Goal: Task Accomplishment & Management: Manage account settings

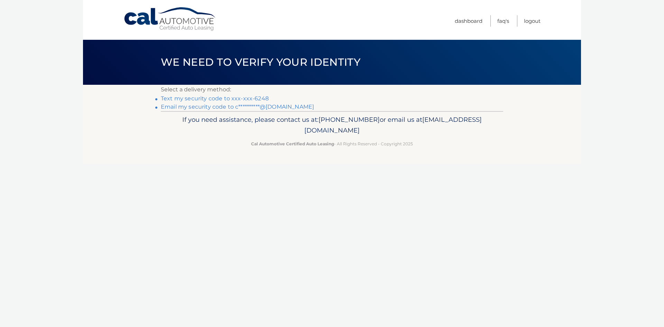
click at [244, 98] on link "Text my security code to xxx-xxx-6248" at bounding box center [215, 98] width 108 height 7
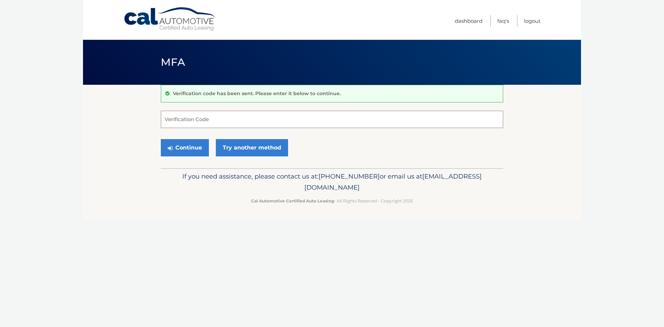
click at [216, 122] on input "Verification Code" at bounding box center [332, 119] width 343 height 17
type input "759644"
click at [243, 148] on link "Try another method" at bounding box center [252, 147] width 72 height 17
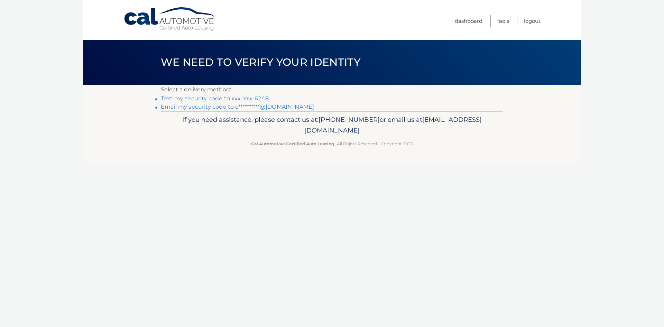
click at [245, 66] on span "We need to verify your identity" at bounding box center [261, 62] width 200 height 13
click at [207, 99] on link "Text my security code to xxx-xxx-6248" at bounding box center [215, 98] width 108 height 7
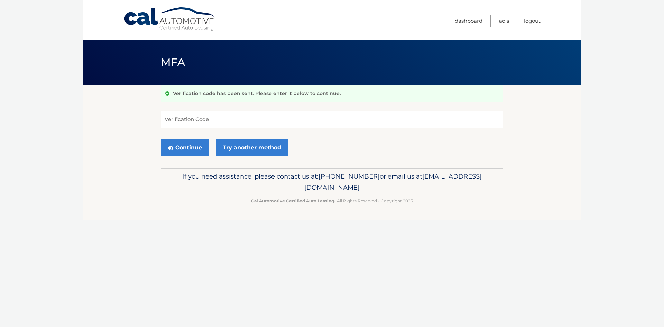
click at [199, 116] on input "Verification Code" at bounding box center [332, 119] width 343 height 17
type input "830817"
click at [198, 147] on button "Continue" at bounding box center [185, 147] width 48 height 17
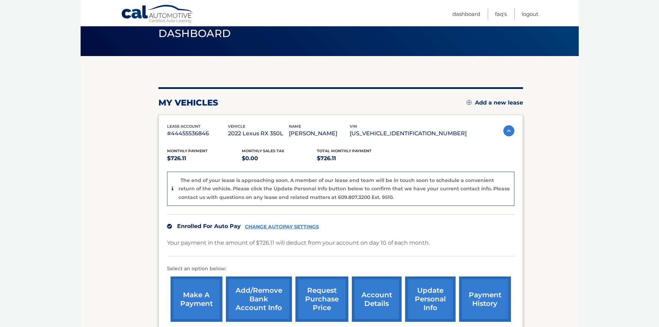
scroll to position [69, 0]
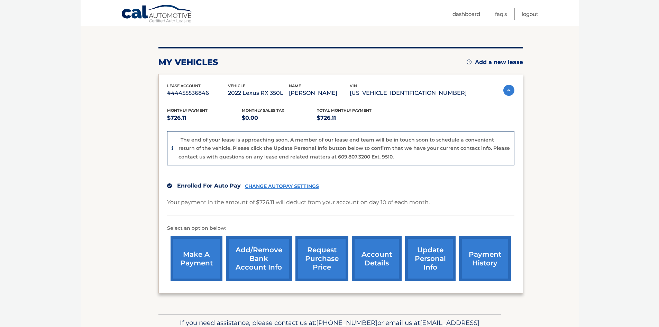
click at [261, 186] on link "CHANGE AUTOPAY SETTINGS" at bounding box center [282, 186] width 74 height 6
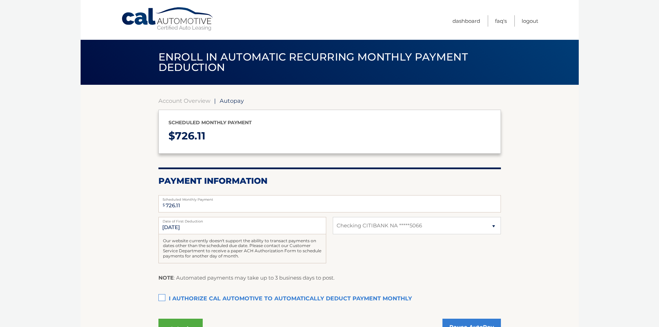
select select "MDc3ODA0NWQtNzJmMS00OGRjLTk5OTctYmY3Y2U5Yjc1YmNm"
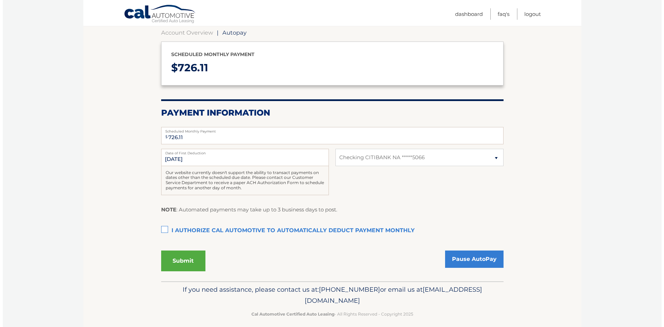
scroll to position [69, 0]
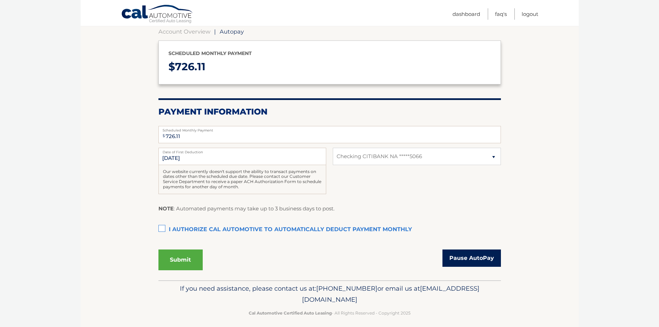
click at [472, 259] on link "Pause AutoPay" at bounding box center [472, 257] width 58 height 17
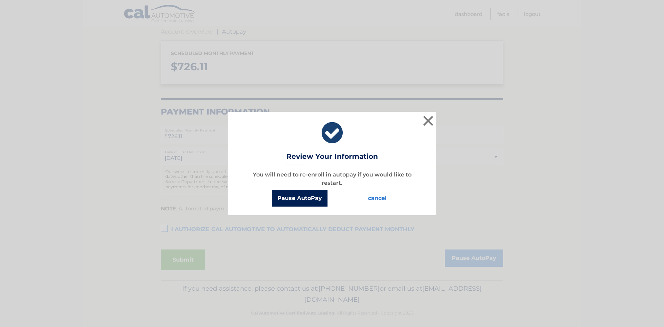
click at [302, 199] on button "Pause AutoPay" at bounding box center [300, 198] width 56 height 17
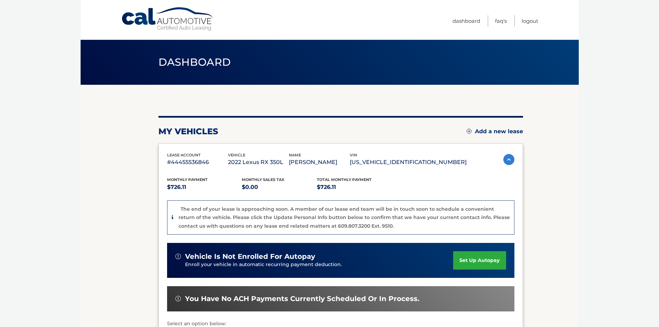
click at [200, 157] on div "lease account #44455536846" at bounding box center [197, 160] width 61 height 16
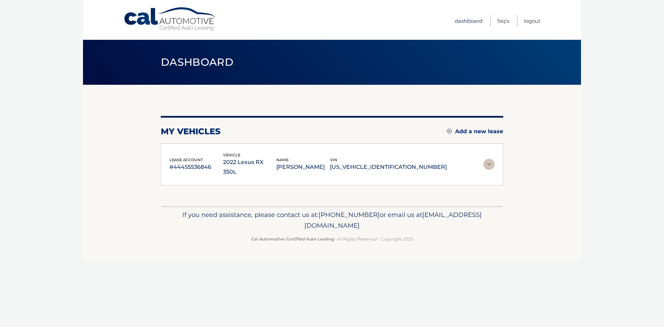
click at [470, 17] on link "Dashboard" at bounding box center [469, 20] width 28 height 11
click at [464, 22] on link "Dashboard" at bounding box center [469, 20] width 28 height 11
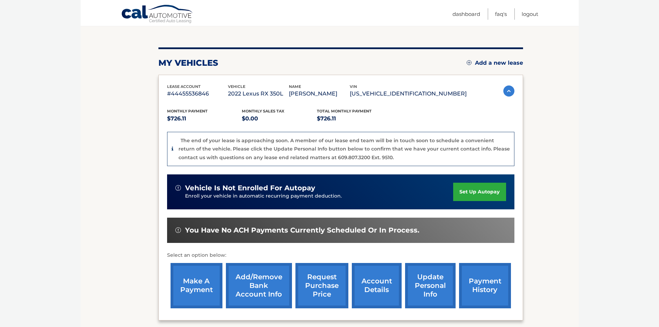
scroll to position [69, 0]
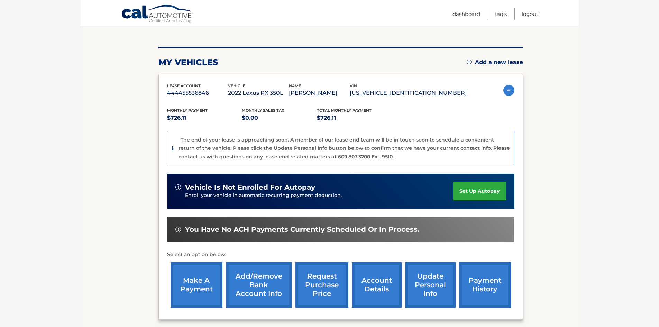
click at [383, 282] on link "account details" at bounding box center [377, 284] width 50 height 45
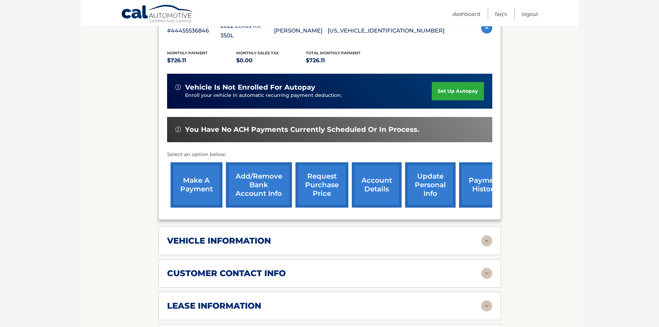
scroll to position [173, 0]
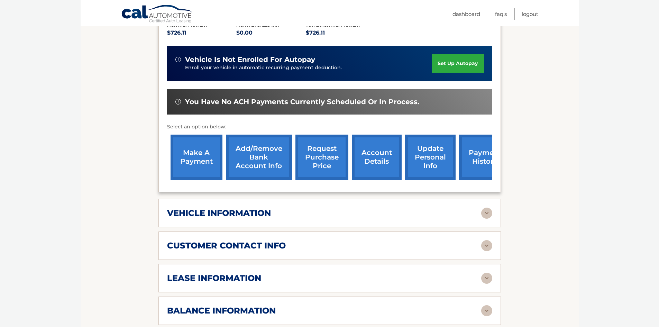
click at [261, 208] on h2 "vehicle information" at bounding box center [219, 213] width 104 height 10
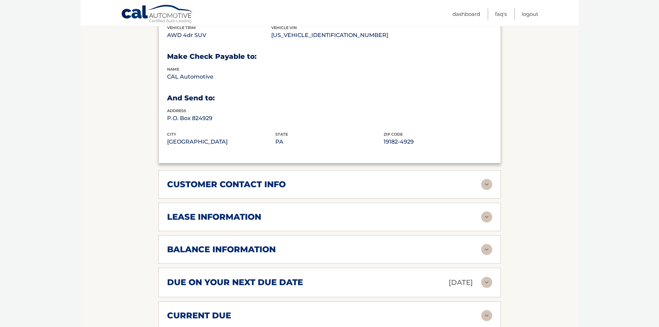
scroll to position [415, 0]
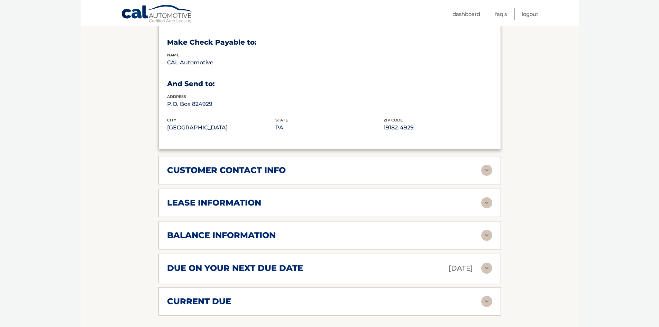
click at [216, 198] on h2 "lease information" at bounding box center [214, 203] width 94 height 10
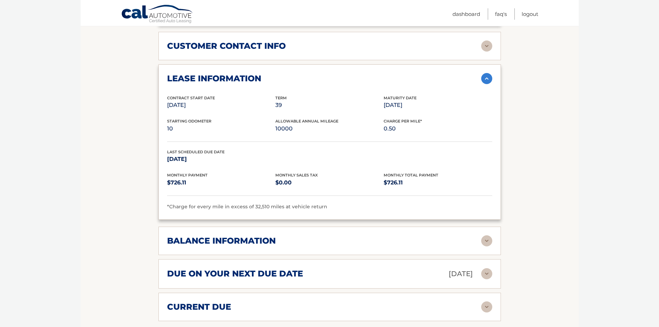
scroll to position [554, 0]
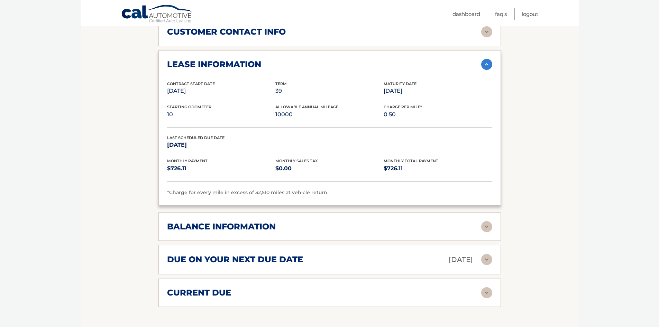
click at [237, 254] on h2 "due on your next due date" at bounding box center [235, 259] width 136 height 10
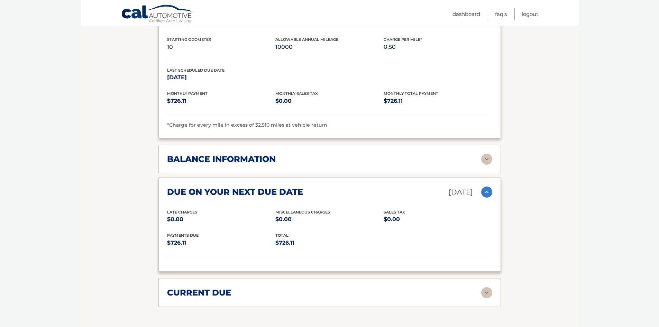
scroll to position [623, 0]
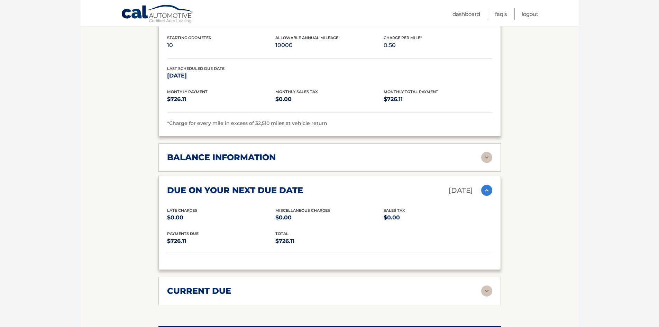
click at [235, 286] on div "current due" at bounding box center [324, 291] width 314 height 10
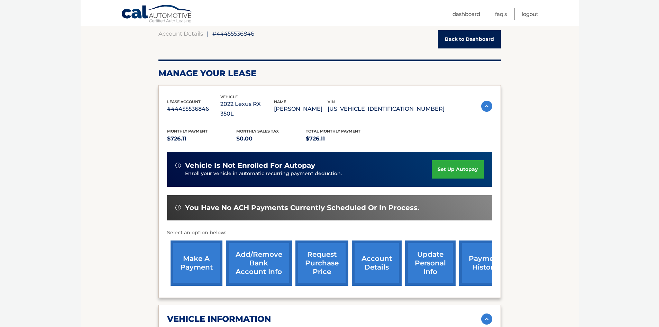
scroll to position [0, 0]
